Goal: Task Accomplishment & Management: Use online tool/utility

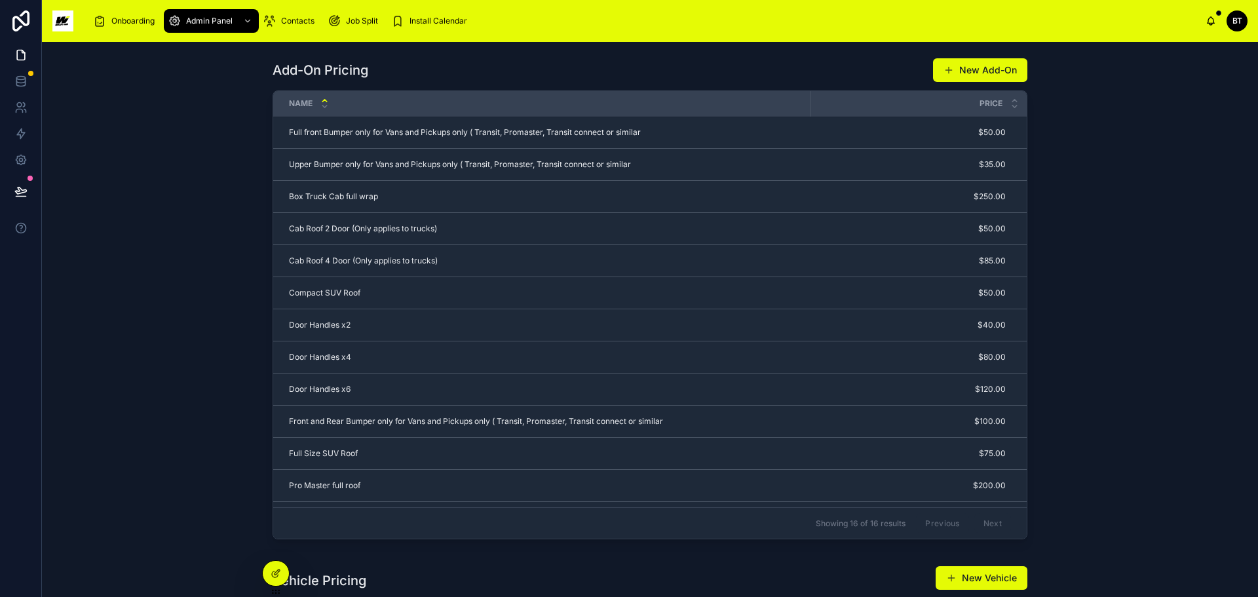
click at [425, 28] on div "Install Calendar" at bounding box center [431, 20] width 81 height 21
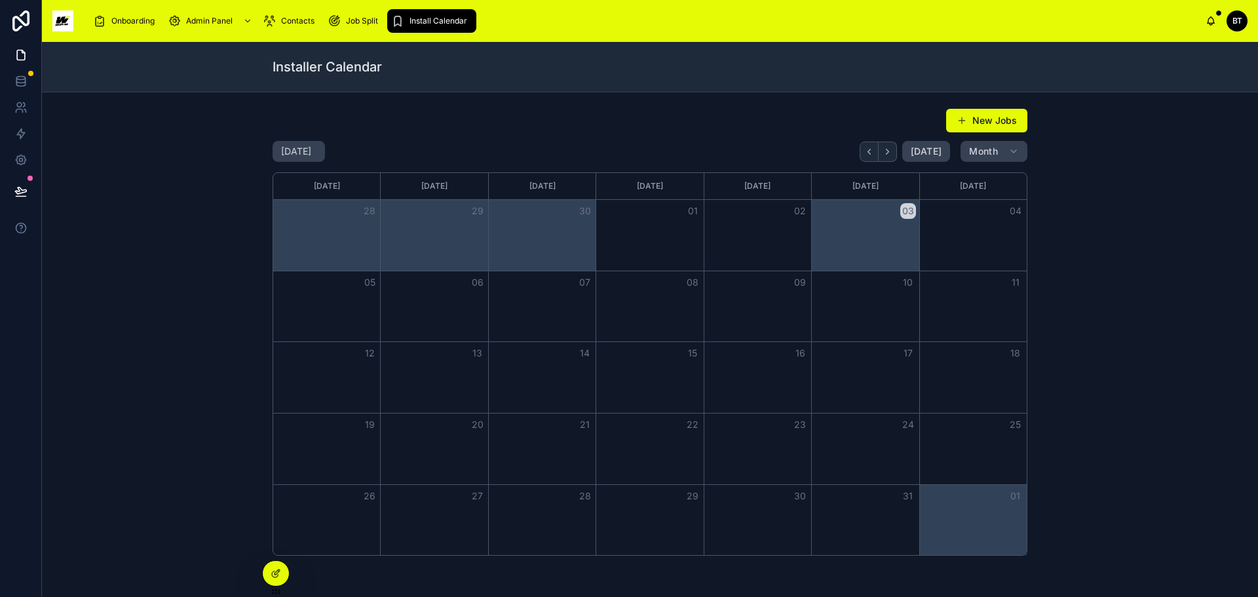
click at [902, 219] on div "03" at bounding box center [864, 211] width 107 height 22
click at [902, 214] on button "03" at bounding box center [908, 211] width 16 height 16
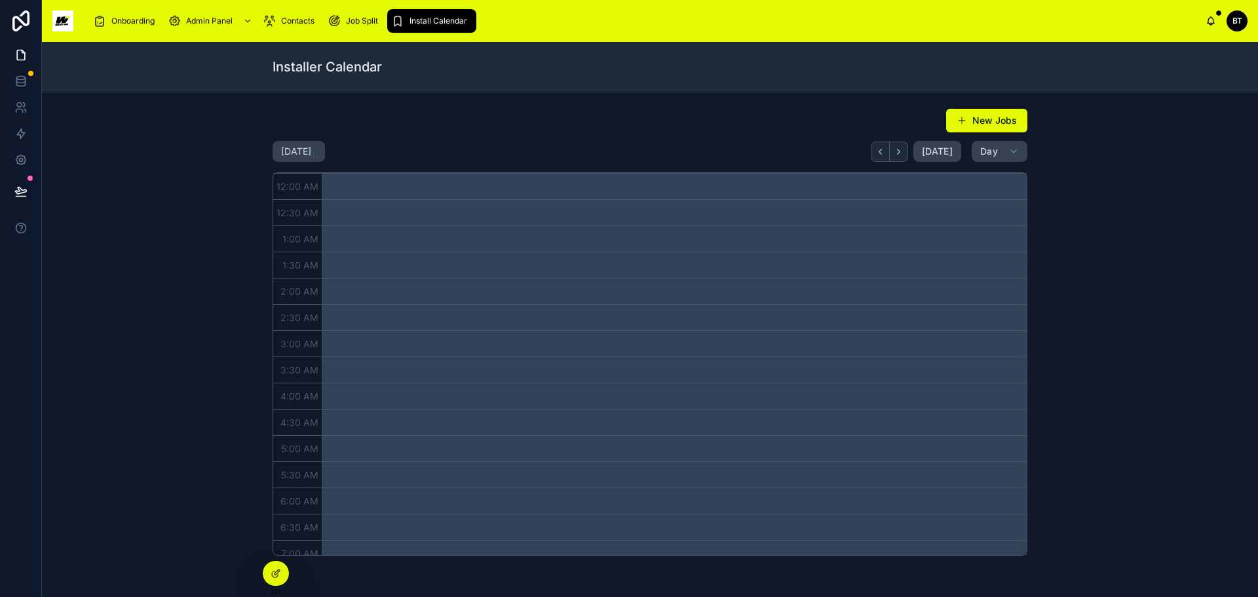
click at [1012, 125] on button "New Jobs" at bounding box center [986, 121] width 81 height 24
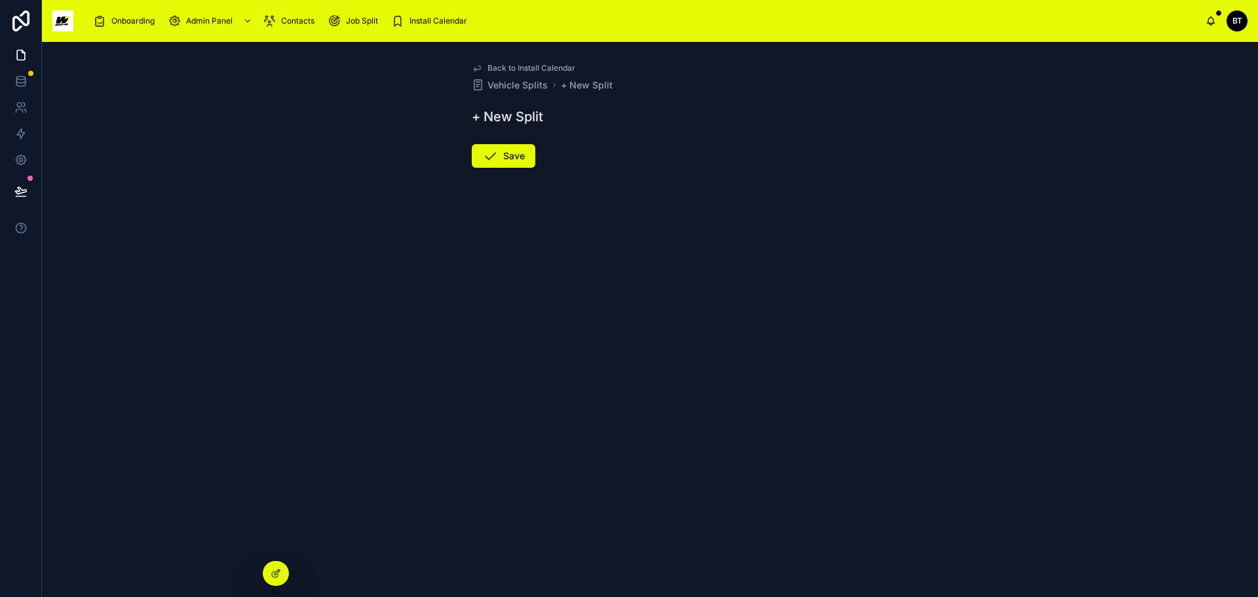
click at [536, 68] on span "Back to Install Calendar" at bounding box center [532, 68] width 88 height 10
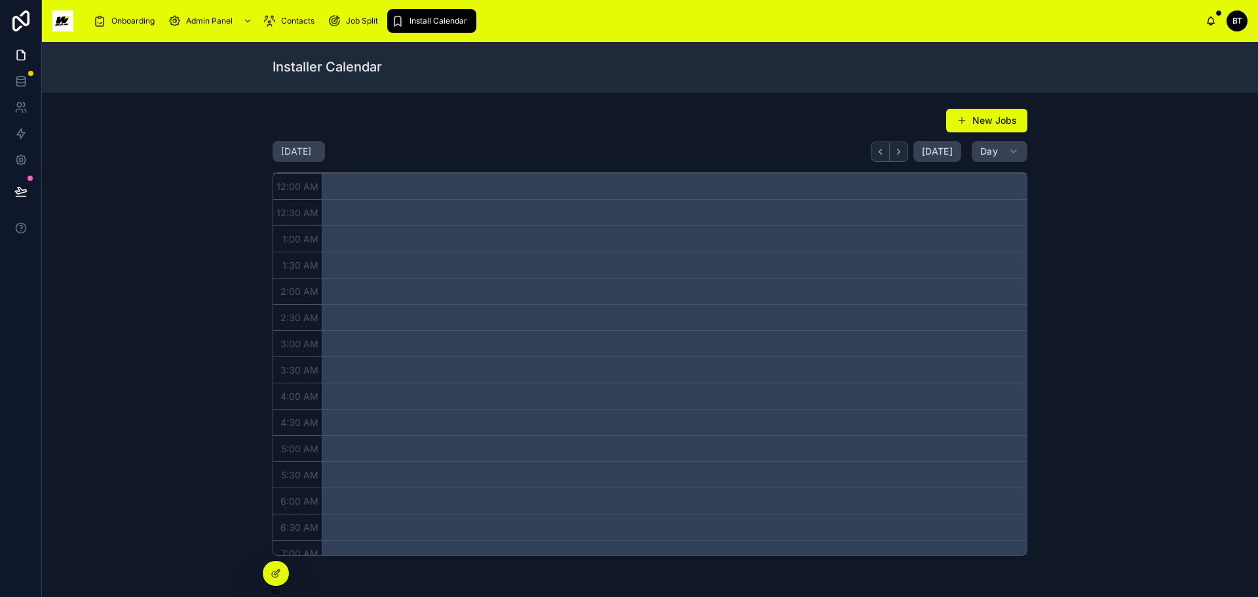
click at [282, 182] on span "12:00 AM" at bounding box center [297, 186] width 48 height 11
click at [491, 121] on div "New Jobs" at bounding box center [650, 120] width 755 height 25
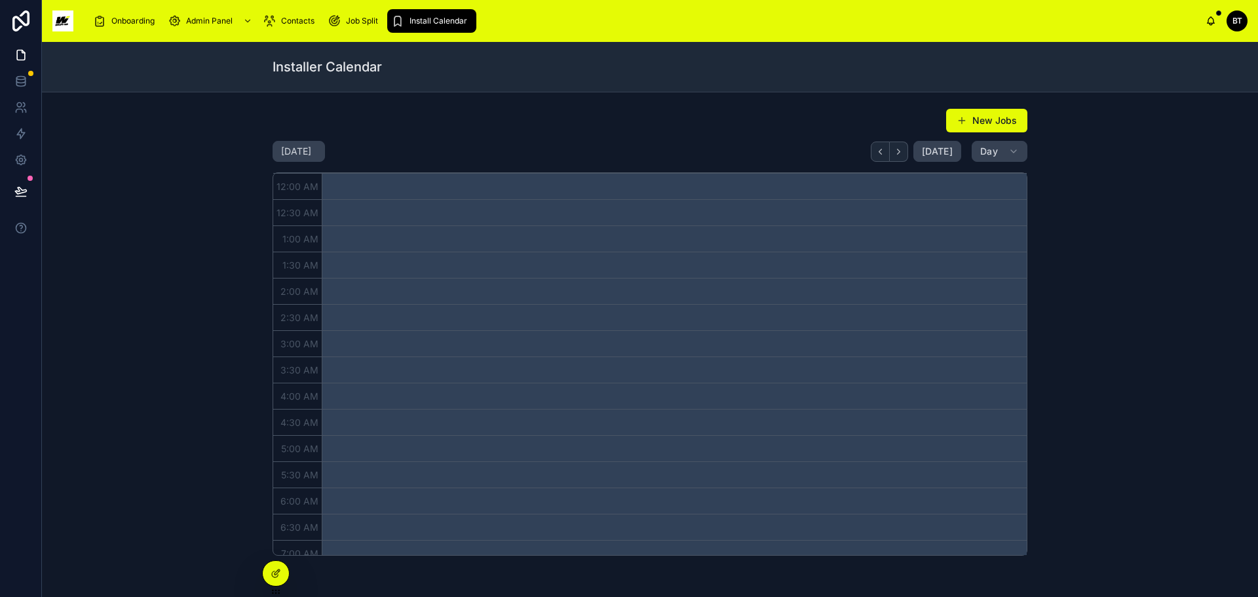
click at [421, 18] on span "Install Calendar" at bounding box center [439, 21] width 58 height 10
click at [272, 581] on div at bounding box center [276, 573] width 26 height 25
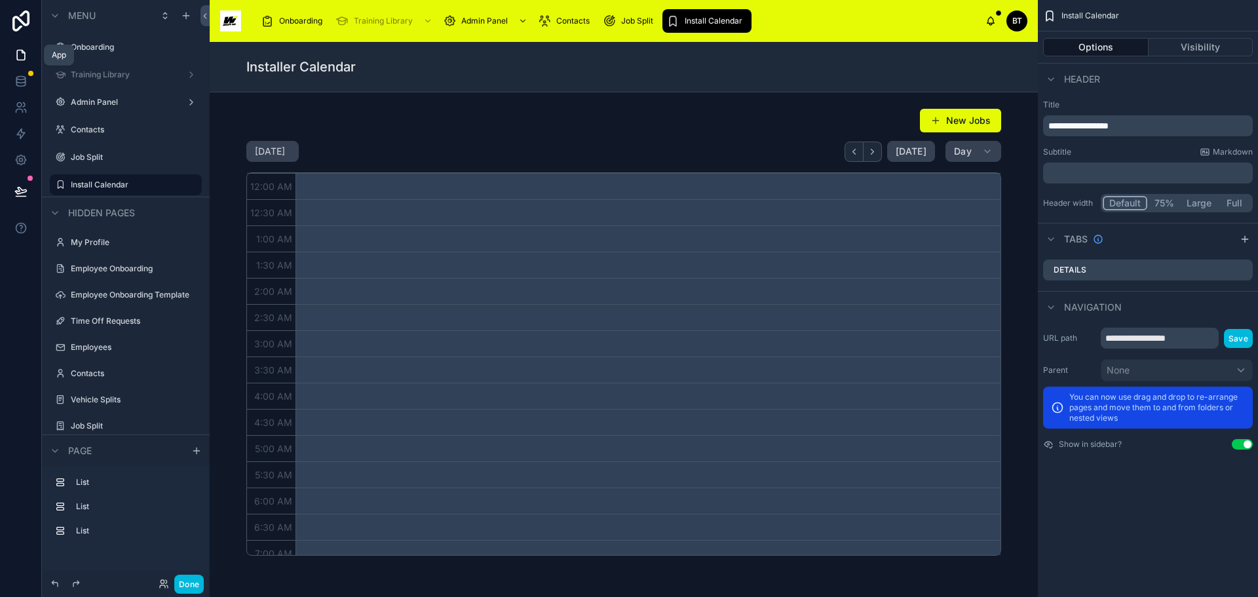
click at [22, 54] on icon at bounding box center [20, 54] width 13 height 13
click at [19, 22] on icon at bounding box center [21, 20] width 26 height 21
